Goal: Information Seeking & Learning: Learn about a topic

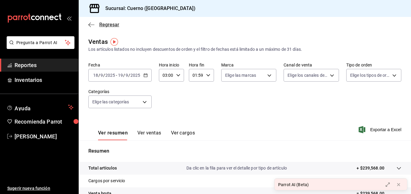
click at [97, 22] on span "Regresar" at bounding box center [103, 25] width 31 height 6
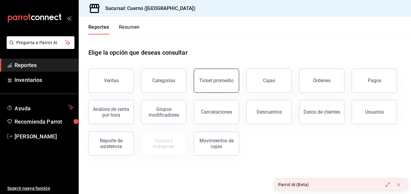
click at [214, 75] on button "Ticket promedio" at bounding box center [215, 81] width 45 height 24
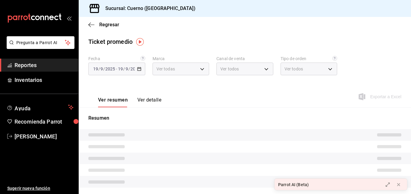
type input "c9e961b9-bc29-480f-a65c-324ff110f526"
type input "PARROT,UBER_EATS,RAPPI,DIDI_FOOD,ONLINE"
type input "dfbf6a66-9e2c-4531-8c07-cb6fdb35851c,965fb10a-4951-4111-90b6-db3caf29f93a,2f3c6…"
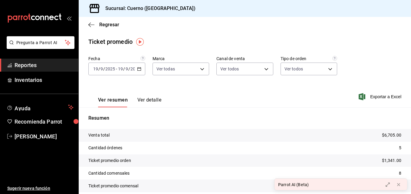
click at [140, 66] on div "[DATE] [DATE] - [DATE] [DATE]" at bounding box center [116, 69] width 57 height 13
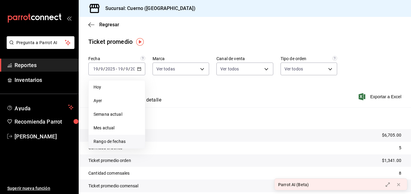
click at [119, 138] on li "Rango de fechas" at bounding box center [117, 142] width 56 height 14
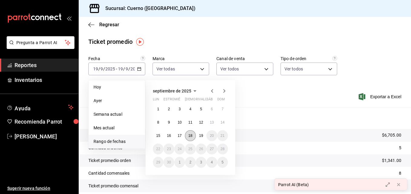
click at [192, 135] on abbr "18" at bounding box center [190, 136] width 4 height 4
click at [197, 135] on button "19" at bounding box center [201, 135] width 11 height 11
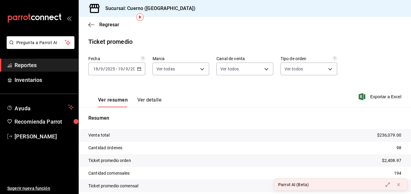
scroll to position [25, 0]
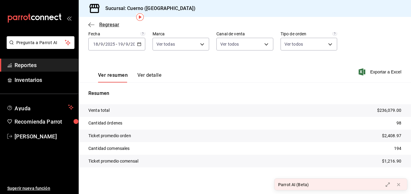
click at [89, 25] on icon "button" at bounding box center [91, 24] width 6 height 5
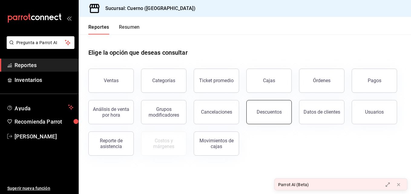
click at [283, 124] on div "Descuentos" at bounding box center [265, 108] width 53 height 31
click at [277, 116] on button "Descuentos" at bounding box center [268, 112] width 45 height 24
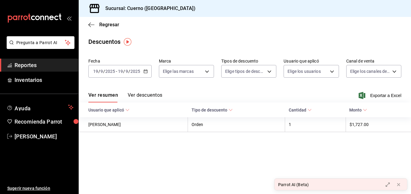
click at [147, 96] on button "Ver descuentos" at bounding box center [145, 97] width 34 height 10
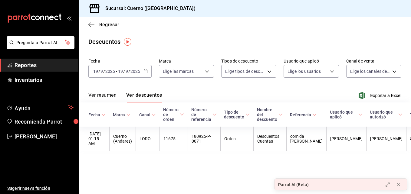
click at [144, 72] on icon "button" at bounding box center [145, 71] width 4 height 4
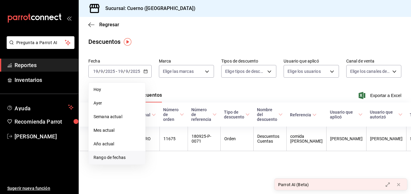
click at [123, 154] on li "Rango de fechas" at bounding box center [117, 158] width 57 height 14
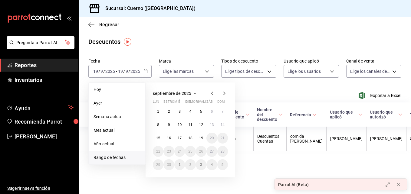
click at [123, 154] on li "Rango de fechas" at bounding box center [117, 158] width 57 height 14
click at [102, 155] on span "Rango de fechas" at bounding box center [116, 157] width 47 height 6
click at [188, 141] on button "18" at bounding box center [190, 138] width 11 height 11
click at [203, 140] on button "19" at bounding box center [201, 138] width 11 height 11
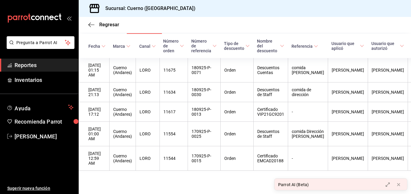
scroll to position [69, 0]
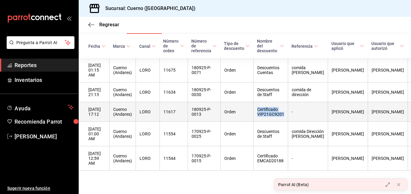
drag, startPoint x: 259, startPoint y: 106, endPoint x: 286, endPoint y: 111, distance: 27.3
click at [286, 111] on th "Certificado VIP21GC9201" at bounding box center [270, 112] width 34 height 20
copy th "Certificado VIP21GC9201"
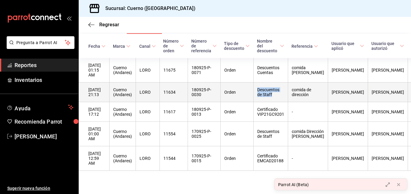
drag, startPoint x: 259, startPoint y: 85, endPoint x: 284, endPoint y: 92, distance: 25.5
click at [284, 92] on th "Descuentos de Staff" at bounding box center [270, 93] width 34 height 20
copy th "Descuentos de Staff"
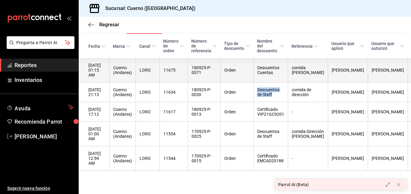
scroll to position [65, 0]
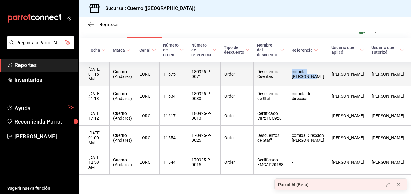
drag, startPoint x: 294, startPoint y: 70, endPoint x: 317, endPoint y: 77, distance: 23.7
click at [317, 77] on th "comida [PERSON_NAME]" at bounding box center [308, 74] width 40 height 24
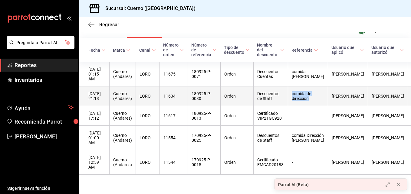
drag, startPoint x: 295, startPoint y: 89, endPoint x: 317, endPoint y: 98, distance: 24.0
click at [317, 98] on th "comida de dirección" at bounding box center [308, 96] width 40 height 20
copy th "comida de dirección"
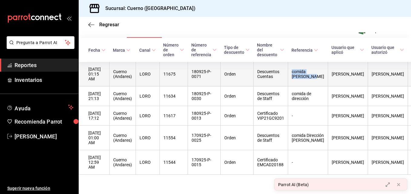
drag, startPoint x: 294, startPoint y: 70, endPoint x: 307, endPoint y: 77, distance: 14.7
click at [307, 77] on th "comida [PERSON_NAME]" at bounding box center [308, 74] width 40 height 24
copy th "comida [PERSON_NAME]"
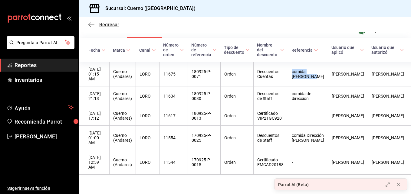
click at [93, 26] on icon "button" at bounding box center [91, 24] width 6 height 5
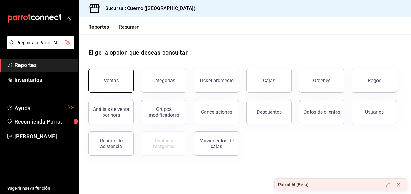
click at [115, 85] on button "Ventas" at bounding box center [110, 81] width 45 height 24
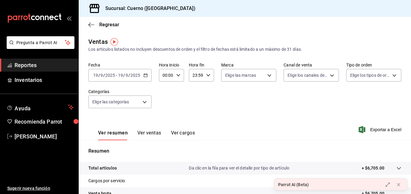
click at [146, 76] on icon "button" at bounding box center [145, 75] width 4 height 4
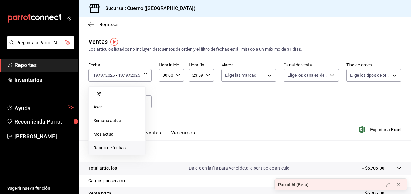
click at [124, 149] on span "Rango de fechas" at bounding box center [116, 148] width 47 height 6
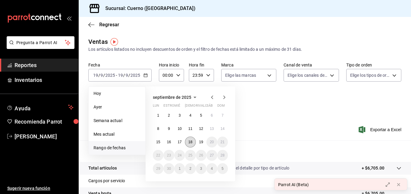
click at [192, 144] on abbr "18" at bounding box center [190, 142] width 4 height 4
click at [200, 142] on abbr "19" at bounding box center [201, 142] width 4 height 4
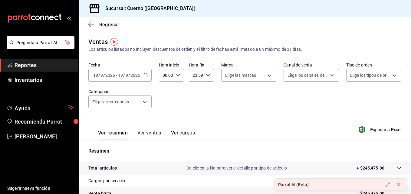
click at [177, 77] on icon "button" at bounding box center [178, 75] width 4 height 4
click at [164, 112] on span "03" at bounding box center [164, 113] width 3 height 5
type input "03:00"
click at [198, 73] on div at bounding box center [205, 97] width 411 height 194
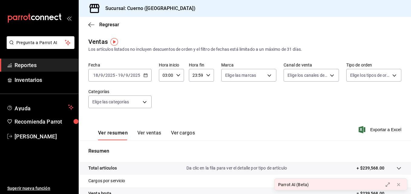
click at [198, 73] on input "23:59" at bounding box center [196, 75] width 15 height 12
click at [194, 122] on button "02" at bounding box center [194, 120] width 10 height 12
type input "02:59"
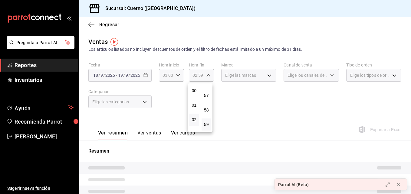
click at [310, 99] on div at bounding box center [205, 97] width 411 height 194
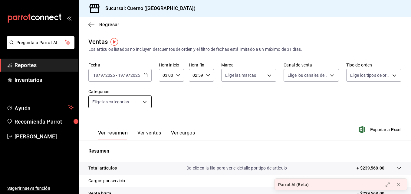
click at [137, 97] on body "Pregunta a Parrot AI Reportes Inventarios Ayuda Recomienda Parrot [PERSON_NAME]…" at bounding box center [205, 97] width 411 height 194
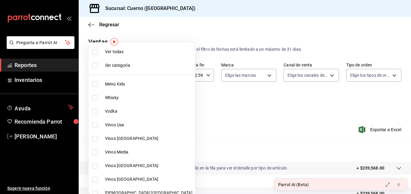
click at [98, 124] on label at bounding box center [96, 124] width 8 height 5
click at [98, 124] on input "checkbox" at bounding box center [94, 124] width 5 height 5
checkbox input "false"
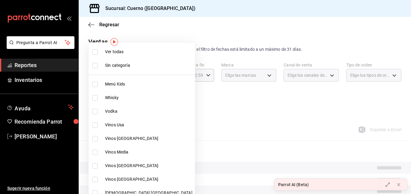
scroll to position [49, 0]
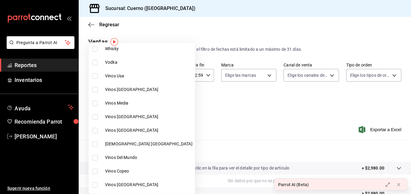
click at [95, 76] on input "checkbox" at bounding box center [94, 75] width 5 height 5
checkbox input "true"
type input "80c71337-f30c-44d9-a1dc-277a6ddcf72e"
click at [96, 90] on input "checkbox" at bounding box center [94, 89] width 5 height 5
checkbox input "true"
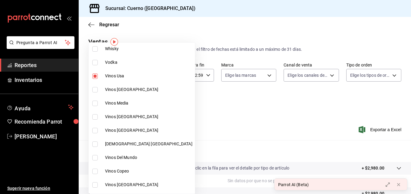
type input "80c71337-f30c-44d9-a1dc-277a6ddcf72e,36d524d5-d71c-4ade-84e6-ca04b88186a6"
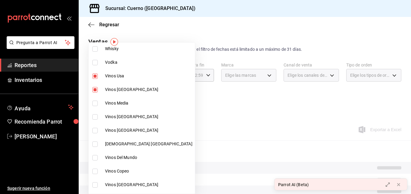
click at [95, 101] on input "checkbox" at bounding box center [94, 103] width 5 height 5
checkbox input "true"
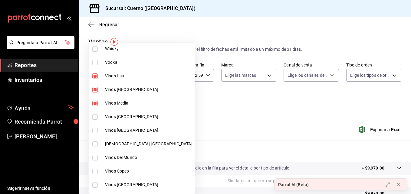
click at [95, 114] on li "Vinos [GEOGRAPHIC_DATA]" at bounding box center [142, 117] width 106 height 14
type input "80c71337-f30c-44d9-a1dc-277a6ddcf72e,36d524d5-d71c-4ade-84e6-ca04b88186a6,766b3…"
checkbox input "true"
click at [95, 131] on input "checkbox" at bounding box center [94, 130] width 5 height 5
checkbox input "true"
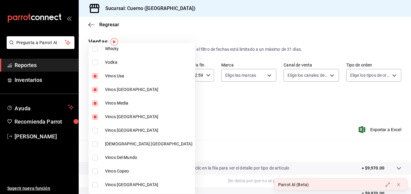
type input "80c71337-f30c-44d9-a1dc-277a6ddcf72e,36d524d5-d71c-4ade-84e6-ca04b88186a6,766b3…"
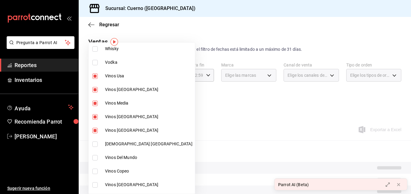
click at [94, 142] on input "checkbox" at bounding box center [94, 143] width 5 height 5
checkbox input "true"
type input "80c71337-f30c-44d9-a1dc-277a6ddcf72e,36d524d5-d71c-4ade-84e6-ca04b88186a6,766b3…"
click at [94, 156] on input "checkbox" at bounding box center [94, 157] width 5 height 5
checkbox input "true"
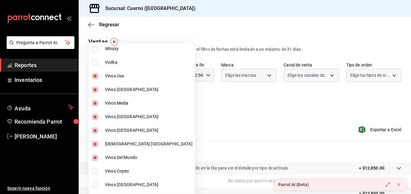
type input "80c71337-f30c-44d9-a1dc-277a6ddcf72e,36d524d5-d71c-4ade-84e6-ca04b88186a6,766b3…"
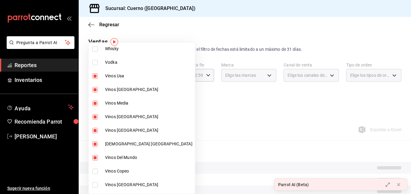
click at [94, 169] on input "checkbox" at bounding box center [94, 171] width 5 height 5
checkbox input "true"
click at [94, 180] on li "Vinos [GEOGRAPHIC_DATA]" at bounding box center [142, 185] width 106 height 14
type input "80c71337-f30c-44d9-a1dc-277a6ddcf72e,36d524d5-d71c-4ade-84e6-ca04b88186a6,766b3…"
checkbox input "true"
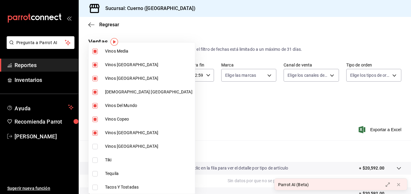
scroll to position [136, 0]
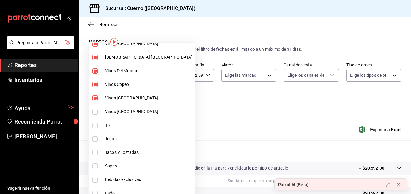
click at [94, 114] on input "checkbox" at bounding box center [94, 111] width 5 height 5
checkbox input "true"
click at [241, 90] on div at bounding box center [205, 97] width 411 height 194
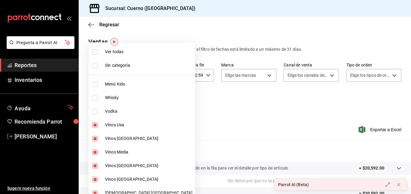
click at [131, 97] on body "Pregunta a Parrot AI Reportes Inventarios Ayuda Recomienda Parrot [PERSON_NAME]…" at bounding box center [205, 97] width 411 height 194
click at [98, 55] on li "Ver todas" at bounding box center [142, 52] width 106 height 14
type input "a99b9eb1-d5e4-4ca6-a53e-4c42022e859a,8d843363-7b8b-4002-90a0-c01944697fe5,d20f9…"
checkbox input "true"
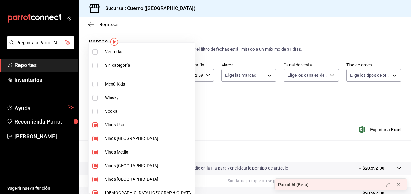
checkbox input "true"
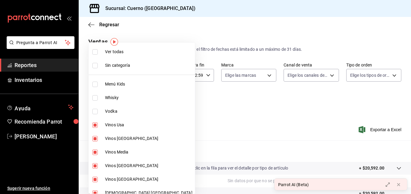
checkbox input "true"
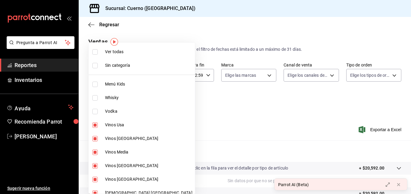
checkbox input "true"
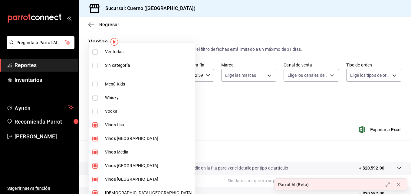
checkbox input "true"
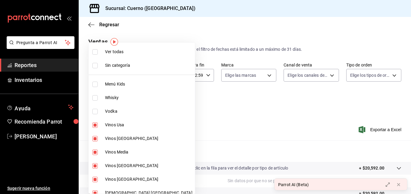
checkbox input "true"
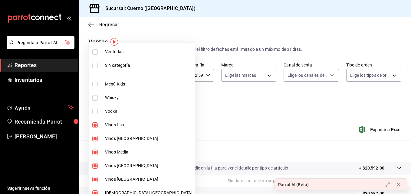
checkbox input "true"
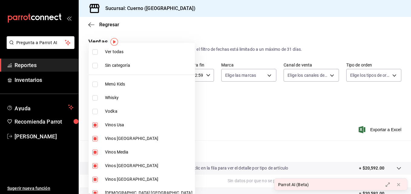
checkbox input "true"
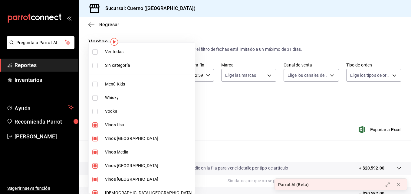
checkbox input "true"
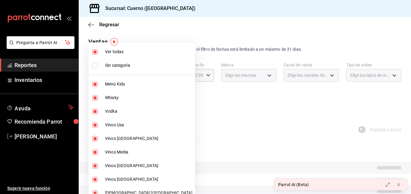
click at [98, 55] on li "Ver todas" at bounding box center [142, 52] width 106 height 14
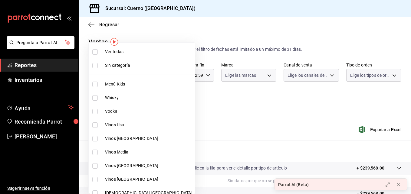
checkbox input "false"
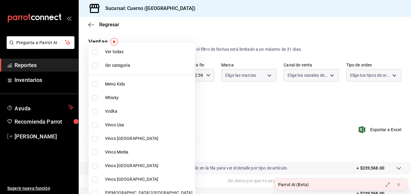
checkbox input "false"
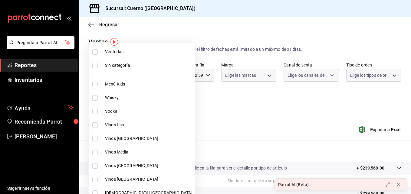
checkbox input "false"
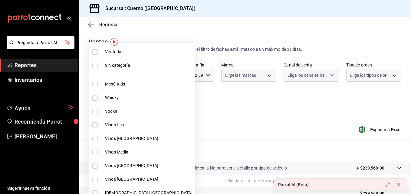
checkbox input "false"
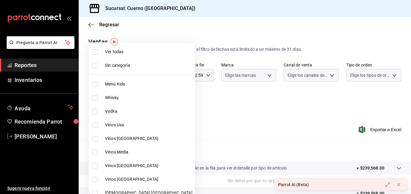
checkbox input "false"
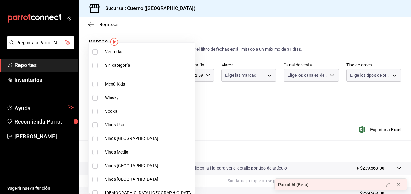
checkbox input "false"
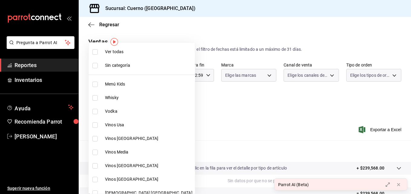
checkbox input "false"
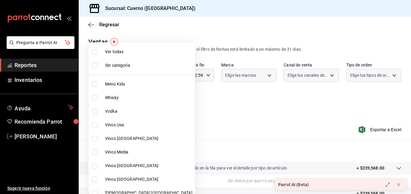
checkbox input "false"
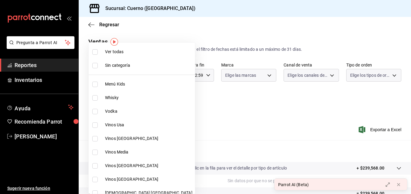
checkbox input "false"
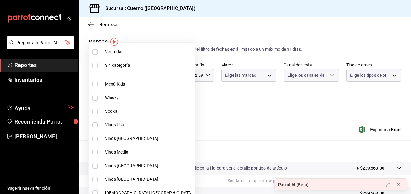
checkbox input "false"
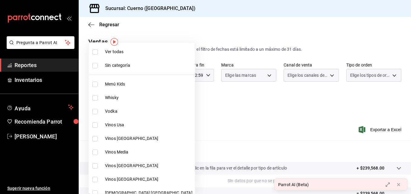
checkbox input "false"
click at [99, 99] on label at bounding box center [96, 97] width 8 height 5
click at [98, 99] on input "checkbox" at bounding box center [94, 97] width 5 height 5
checkbox input "false"
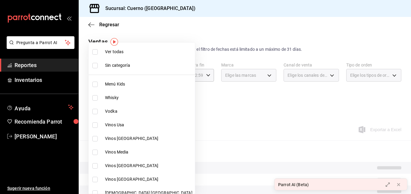
click at [98, 110] on label at bounding box center [96, 111] width 8 height 5
click at [98, 110] on input "checkbox" at bounding box center [94, 111] width 5 height 5
checkbox input "false"
click at [95, 94] on li "Whisky" at bounding box center [142, 98] width 106 height 14
type input "8d843363-7b8b-4002-90a0-c01944697fe5"
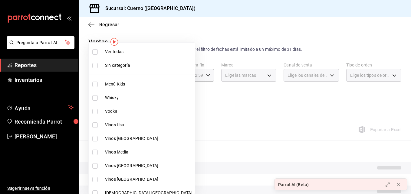
checkbox input "true"
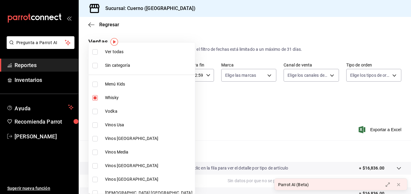
click at [95, 111] on input "checkbox" at bounding box center [94, 111] width 5 height 5
checkbox input "true"
type input "8d843363-7b8b-4002-90a0-c01944697fe5,d20f9d18-5e0f-4b53-b5be-0a43d5f086e3"
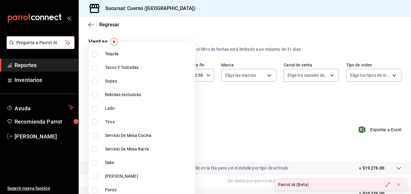
scroll to position [221, 0]
click at [95, 56] on input "checkbox" at bounding box center [94, 53] width 5 height 5
checkbox input "true"
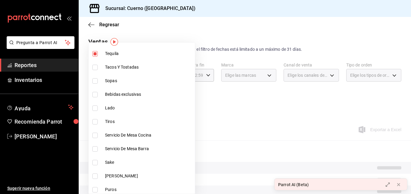
click at [94, 91] on li "Bebidas exclusivas" at bounding box center [142, 95] width 106 height 14
type input "8d843363-7b8b-4002-90a0-c01944697fe5,d20f9d18-5e0f-4b53-b5be-0a43d5f086e3,d13cc…"
checkbox input "true"
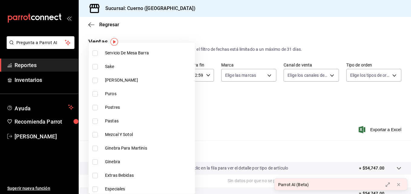
scroll to position [317, 0]
click at [94, 80] on input "checkbox" at bounding box center [94, 79] width 5 height 5
checkbox input "true"
type input "8d843363-7b8b-4002-90a0-c01944697fe5,d20f9d18-5e0f-4b53-b5be-0a43d5f086e3,d13cc…"
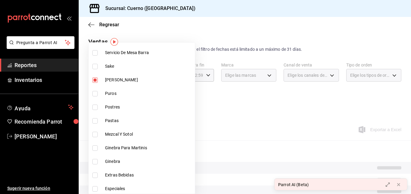
click at [97, 105] on input "checkbox" at bounding box center [94, 107] width 5 height 5
checkbox input "true"
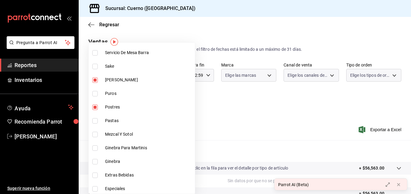
type input "8d843363-7b8b-4002-90a0-c01944697fe5,d20f9d18-5e0f-4b53-b5be-0a43d5f086e3,d13cc…"
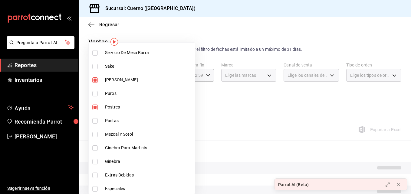
click at [97, 105] on input "checkbox" at bounding box center [94, 107] width 5 height 5
checkbox input "false"
type input "8d843363-7b8b-4002-90a0-c01944697fe5,d20f9d18-5e0f-4b53-b5be-0a43d5f086e3,d13cc…"
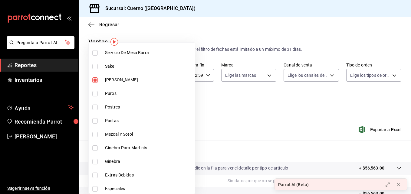
click at [94, 132] on input "checkbox" at bounding box center [94, 134] width 5 height 5
checkbox input "true"
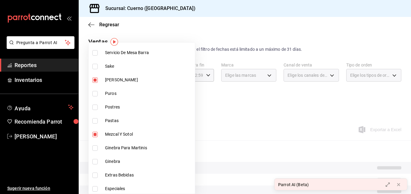
click at [96, 145] on li "Ginebra Para Martinis" at bounding box center [142, 148] width 106 height 14
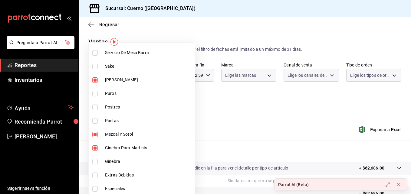
type input "8d843363-7b8b-4002-90a0-c01944697fe5,d20f9d18-5e0f-4b53-b5be-0a43d5f086e3,d13cc…"
checkbox input "true"
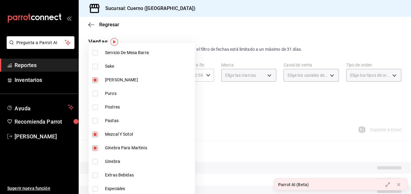
click at [98, 164] on label at bounding box center [96, 161] width 8 height 5
click at [98, 164] on input "checkbox" at bounding box center [94, 161] width 5 height 5
checkbox input "false"
type input "8d843363-7b8b-4002-90a0-c01944697fe5,d20f9d18-5e0f-4b53-b5be-0a43d5f086e3,d13cc…"
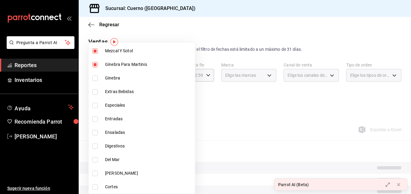
scroll to position [416, 0]
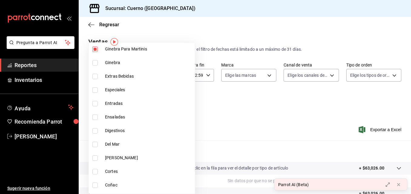
click at [93, 63] on input "checkbox" at bounding box center [94, 62] width 5 height 5
checkbox input "true"
type input "8d843363-7b8b-4002-90a0-c01944697fe5,d20f9d18-5e0f-4b53-b5be-0a43d5f086e3,d13cc…"
click at [96, 75] on input "checkbox" at bounding box center [94, 76] width 5 height 5
checkbox input "true"
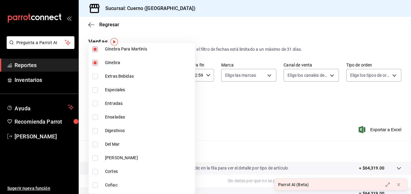
type input "8d843363-7b8b-4002-90a0-c01944697fe5,d20f9d18-5e0f-4b53-b5be-0a43d5f086e3,d13cc…"
click at [94, 131] on input "checkbox" at bounding box center [94, 130] width 5 height 5
checkbox input "true"
type input "8d843363-7b8b-4002-90a0-c01944697fe5,d20f9d18-5e0f-4b53-b5be-0a43d5f086e3,d13cc…"
click at [93, 184] on input "checkbox" at bounding box center [94, 185] width 5 height 5
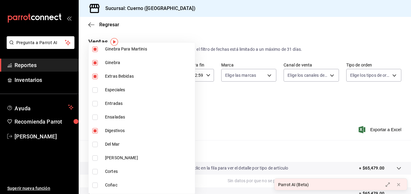
checkbox input "true"
type input "8d843363-7b8b-4002-90a0-c01944697fe5,d20f9d18-5e0f-4b53-b5be-0a43d5f086e3,d13cc…"
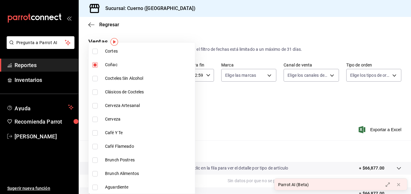
scroll to position [538, 0]
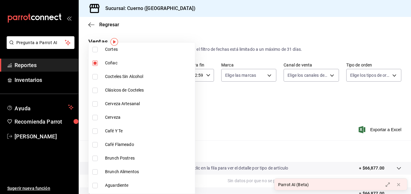
click at [93, 76] on input "checkbox" at bounding box center [94, 76] width 5 height 5
checkbox input "true"
type input "8d843363-7b8b-4002-90a0-c01944697fe5,d20f9d18-5e0f-4b53-b5be-0a43d5f086e3,d13cc…"
click at [96, 89] on input "checkbox" at bounding box center [94, 90] width 5 height 5
checkbox input "true"
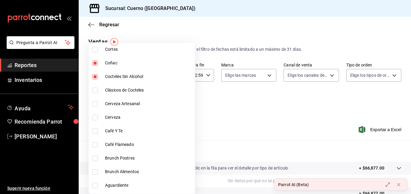
type input "8d843363-7b8b-4002-90a0-c01944697fe5,d20f9d18-5e0f-4b53-b5be-0a43d5f086e3,d13cc…"
click at [98, 103] on label at bounding box center [96, 103] width 8 height 5
click at [98, 103] on input "checkbox" at bounding box center [94, 103] width 5 height 5
checkbox input "false"
type input "8d843363-7b8b-4002-90a0-c01944697fe5,d20f9d18-5e0f-4b53-b5be-0a43d5f086e3,d13cc…"
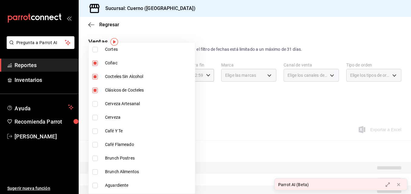
click at [96, 118] on input "checkbox" at bounding box center [94, 117] width 5 height 5
checkbox input "true"
click at [95, 127] on li "Café Y Te" at bounding box center [142, 131] width 106 height 14
type input "8d843363-7b8b-4002-90a0-c01944697fe5,d20f9d18-5e0f-4b53-b5be-0a43d5f086e3,d13cc…"
checkbox input "true"
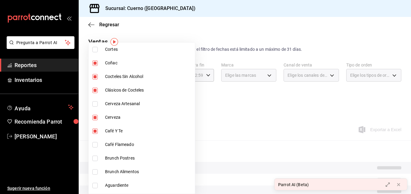
click at [95, 140] on li "Café Flameado" at bounding box center [142, 145] width 106 height 14
type input "8d843363-7b8b-4002-90a0-c01944697fe5,d20f9d18-5e0f-4b53-b5be-0a43d5f086e3,d13cc…"
checkbox input "true"
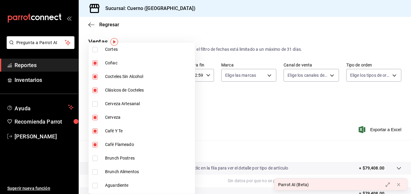
click at [95, 184] on input "checkbox" at bounding box center [94, 185] width 5 height 5
checkbox input "true"
type input "8d843363-7b8b-4002-90a0-c01944697fe5,d20f9d18-5e0f-4b53-b5be-0a43d5f086e3,d13cc…"
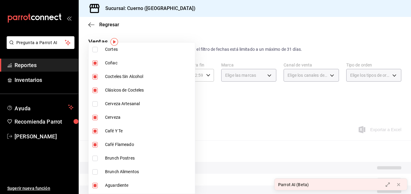
scroll to position [564, 0]
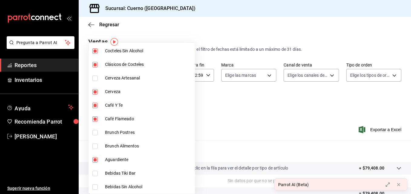
click at [98, 171] on label at bounding box center [96, 173] width 8 height 5
click at [98, 171] on input "checkbox" at bounding box center [94, 173] width 5 height 5
checkbox input "false"
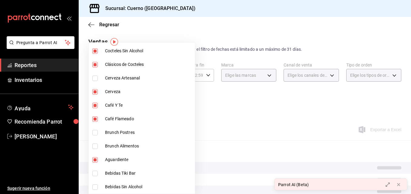
type input "8d843363-7b8b-4002-90a0-c01944697fe5,d20f9d18-5e0f-4b53-b5be-0a43d5f086e3,d13cc…"
click at [96, 186] on input "checkbox" at bounding box center [94, 186] width 5 height 5
checkbox input "true"
type input "8d843363-7b8b-4002-90a0-c01944697fe5,d20f9d18-5e0f-4b53-b5be-0a43d5f086e3,d13cc…"
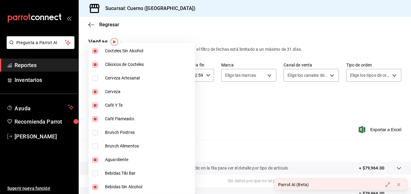
click at [94, 176] on input "checkbox" at bounding box center [94, 173] width 5 height 5
checkbox input "true"
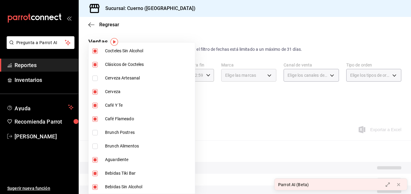
type input "8d843363-7b8b-4002-90a0-c01944697fe5,d20f9d18-5e0f-4b53-b5be-0a43d5f086e3,d13cc…"
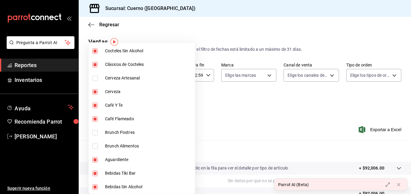
click at [236, 111] on div at bounding box center [205, 97] width 411 height 194
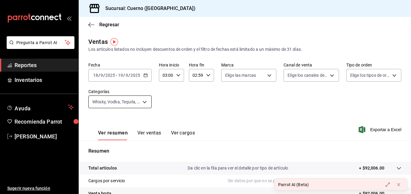
click at [127, 103] on body "Pregunta a Parrot AI Reportes Inventarios Ayuda Recomienda Parrot [PERSON_NAME]…" at bounding box center [205, 97] width 411 height 194
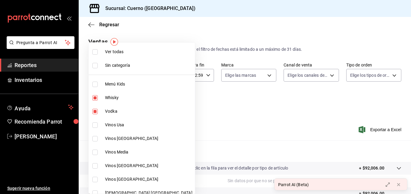
click at [98, 52] on label at bounding box center [96, 51] width 8 height 5
click at [98, 52] on input "checkbox" at bounding box center [94, 51] width 5 height 5
checkbox input "false"
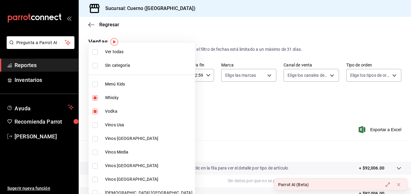
checkbox input "false"
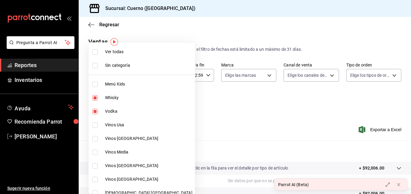
checkbox input "false"
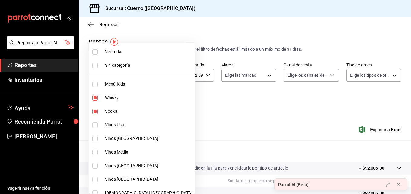
checkbox input "false"
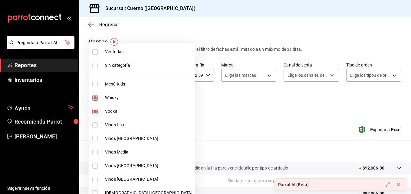
checkbox input "false"
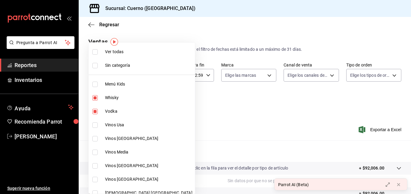
checkbox input "false"
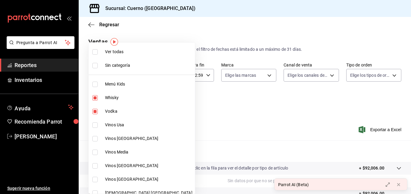
checkbox input "false"
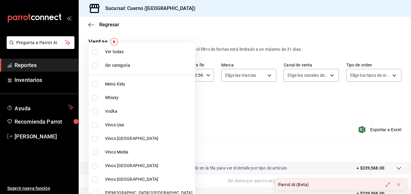
click at [98, 52] on label at bounding box center [96, 51] width 8 height 5
click at [98, 52] on input "checkbox" at bounding box center [94, 51] width 5 height 5
click at [93, 52] on input "checkbox" at bounding box center [94, 51] width 5 height 5
click at [192, 103] on div at bounding box center [205, 97] width 411 height 194
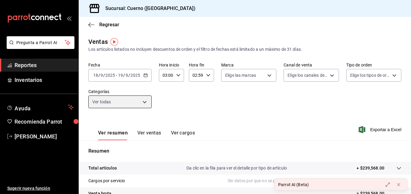
scroll to position [96, 0]
